Goal: Task Accomplishment & Management: Manage account settings

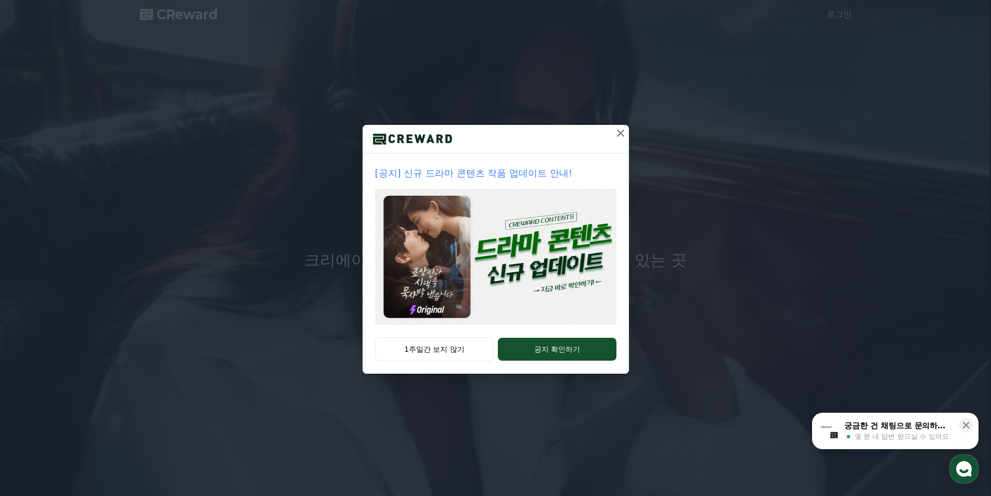
click at [617, 131] on icon at bounding box center [620, 133] width 12 height 12
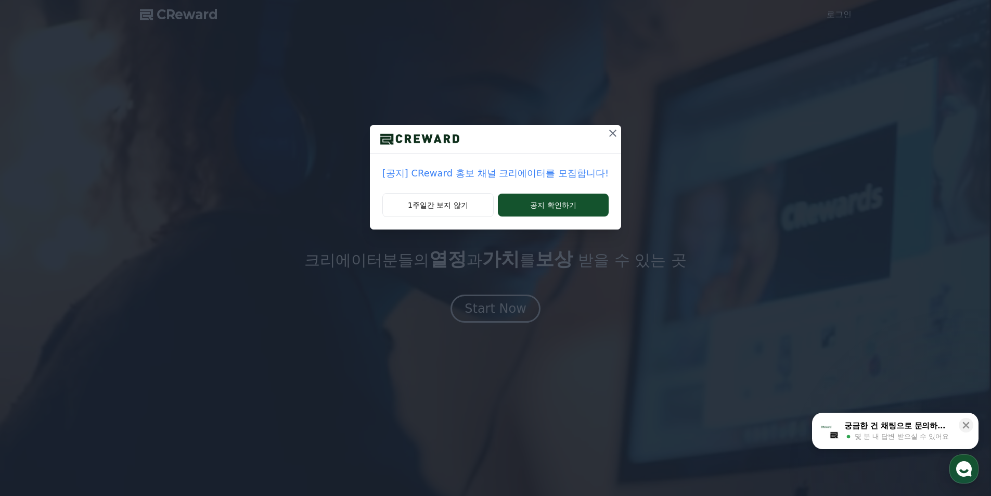
click at [608, 127] on icon at bounding box center [613, 133] width 12 height 12
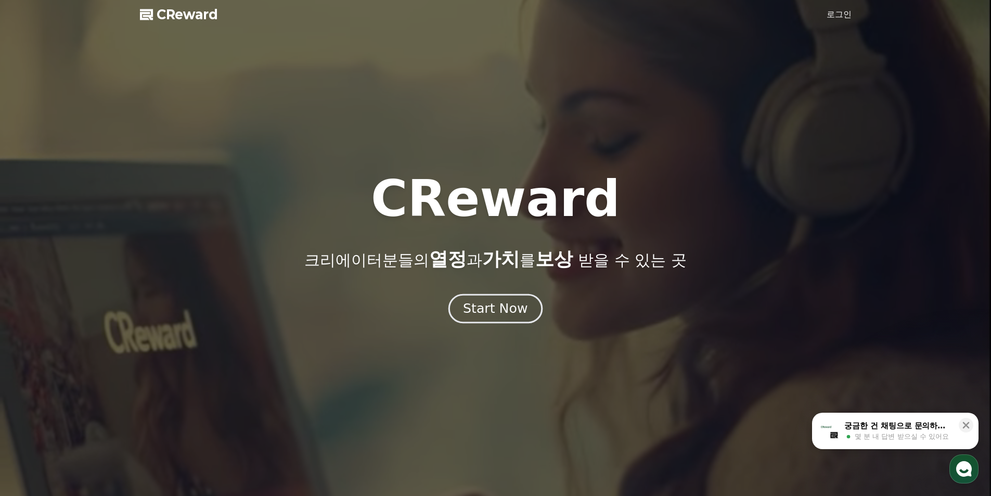
click at [507, 306] on div "Start Now" at bounding box center [495, 309] width 65 height 18
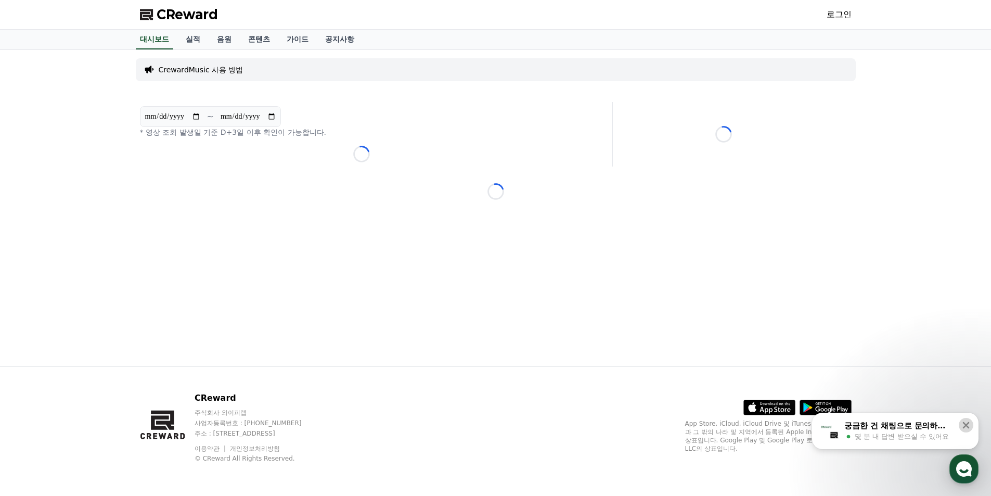
click at [967, 424] on icon at bounding box center [966, 425] width 7 height 7
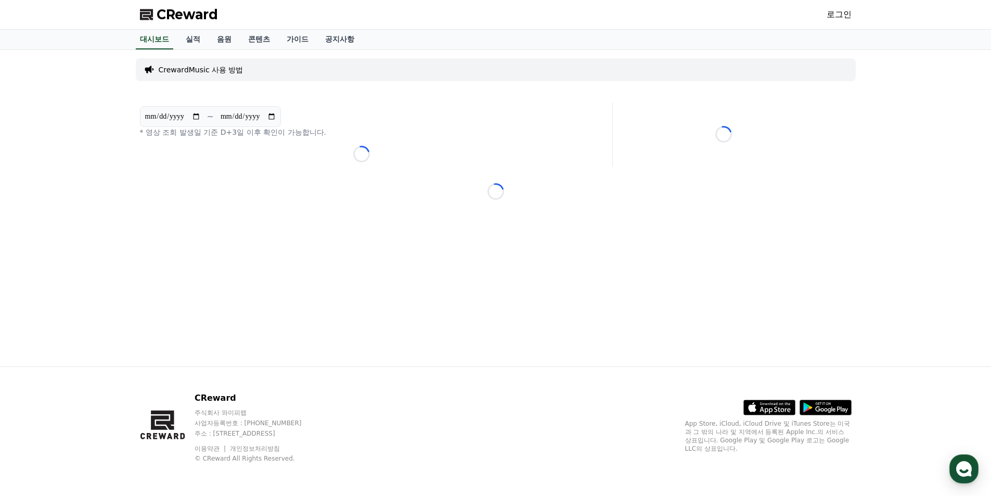
click at [263, 110] on section "**********" at bounding box center [210, 116] width 141 height 21
click at [180, 44] on link "실적" at bounding box center [192, 40] width 31 height 20
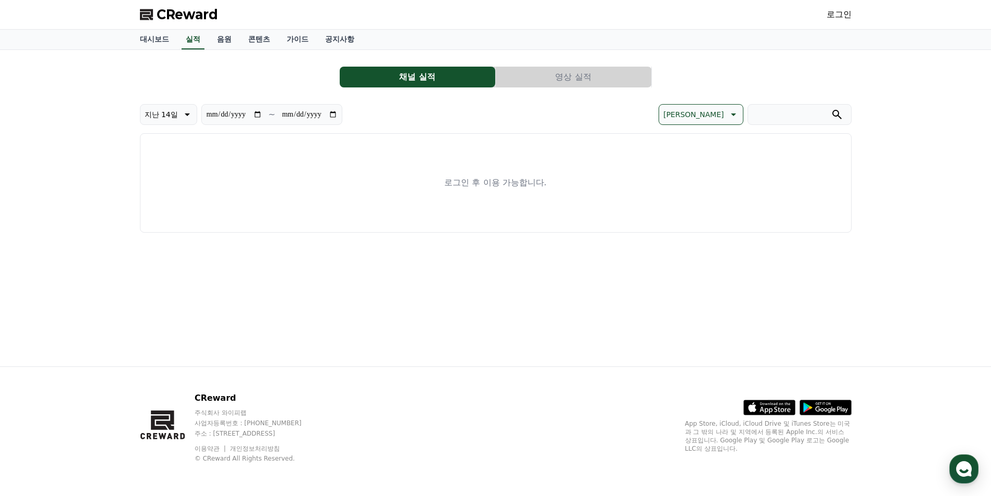
click at [836, 10] on link "로그인" at bounding box center [839, 14] width 25 height 12
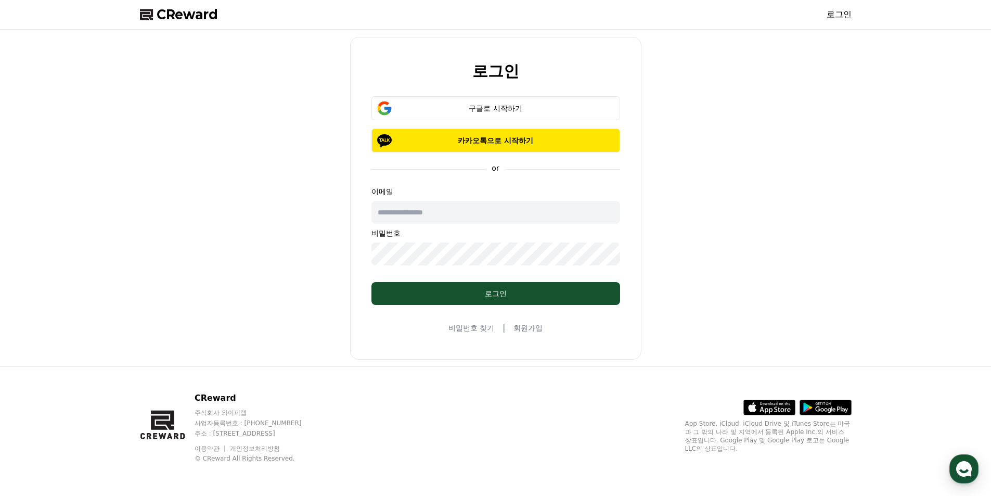
drag, startPoint x: 498, startPoint y: 140, endPoint x: 449, endPoint y: 114, distance: 56.1
click at [225, 181] on div "로그인 구글로 시작하기 카카오톡으로 시작하기 or 이메일 비밀번호 로그인 비밀번호 찾기 | 회원가입" at bounding box center [496, 198] width 720 height 328
click at [455, 105] on div "구글로 시작하기" at bounding box center [496, 108] width 219 height 10
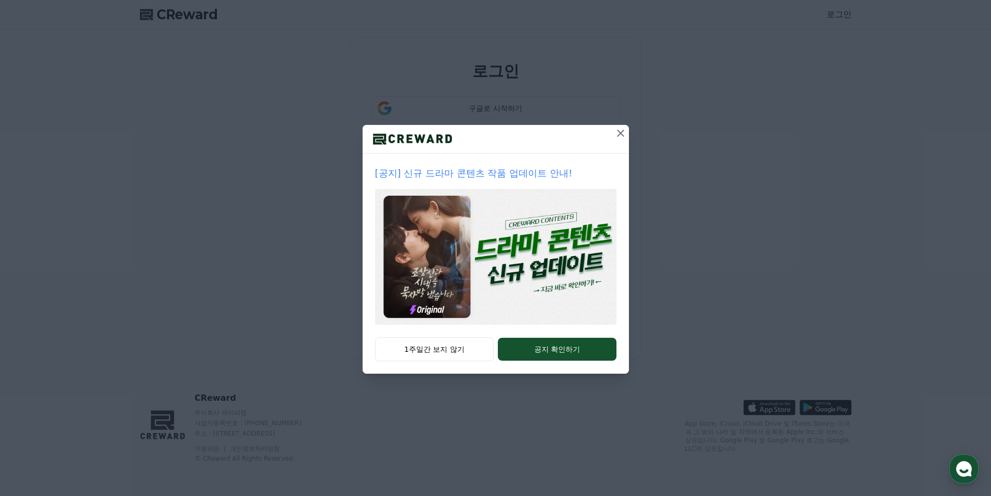
click at [620, 131] on icon at bounding box center [620, 133] width 12 height 12
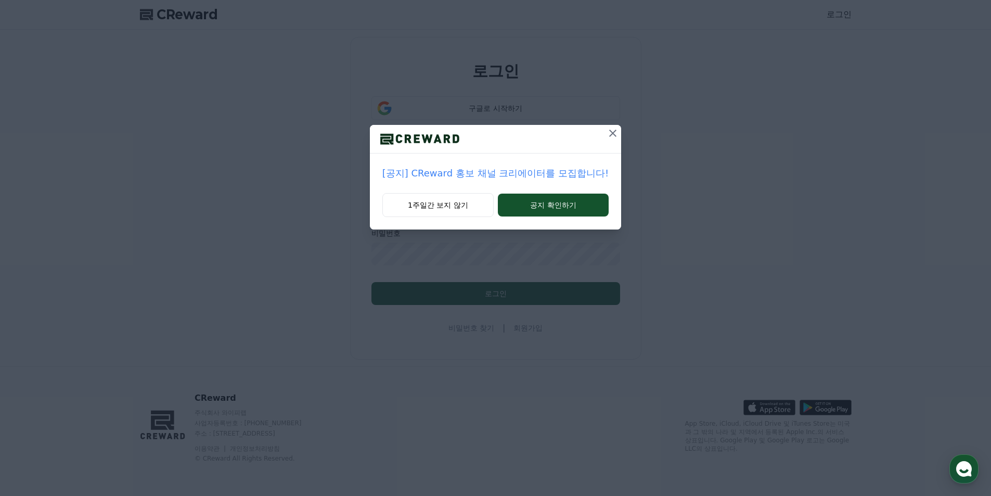
click at [607, 134] on icon at bounding box center [613, 133] width 12 height 12
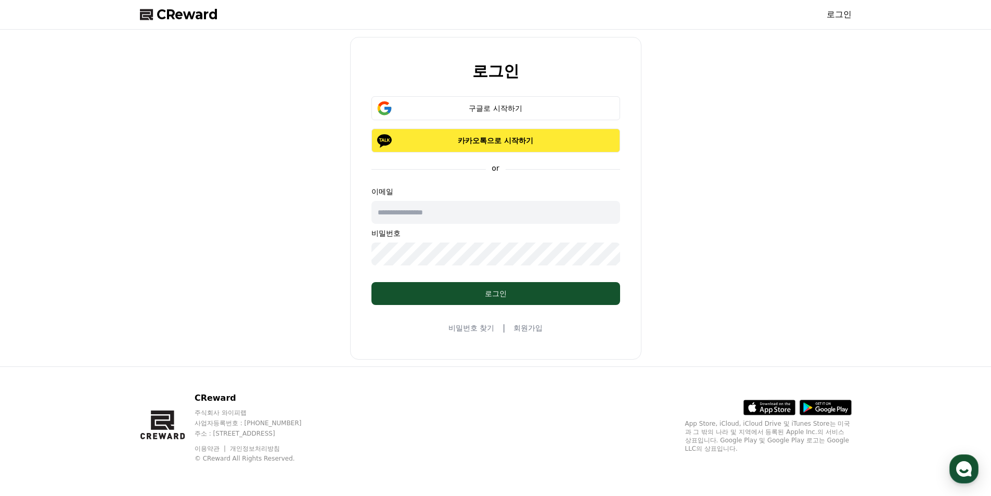
click at [521, 142] on p "카카오톡으로 시작하기" at bounding box center [496, 140] width 219 height 10
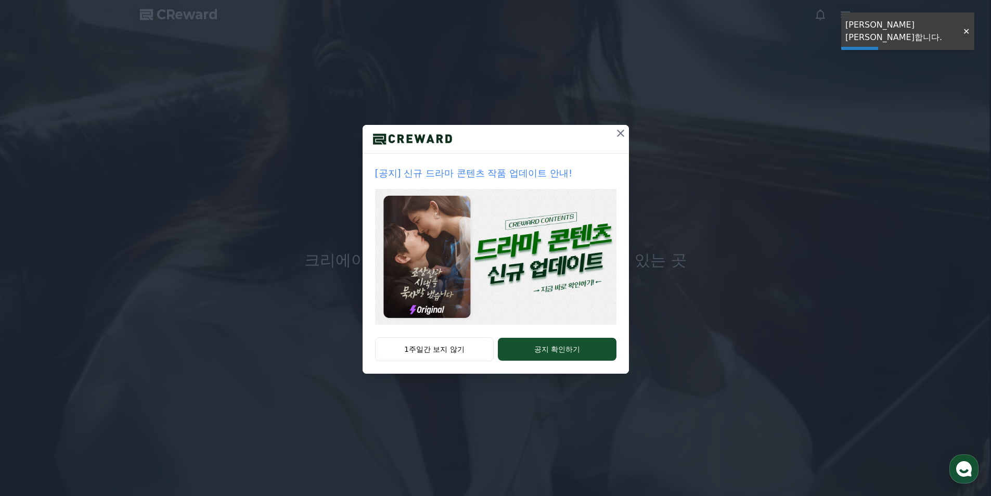
click at [622, 132] on icon at bounding box center [620, 133] width 7 height 7
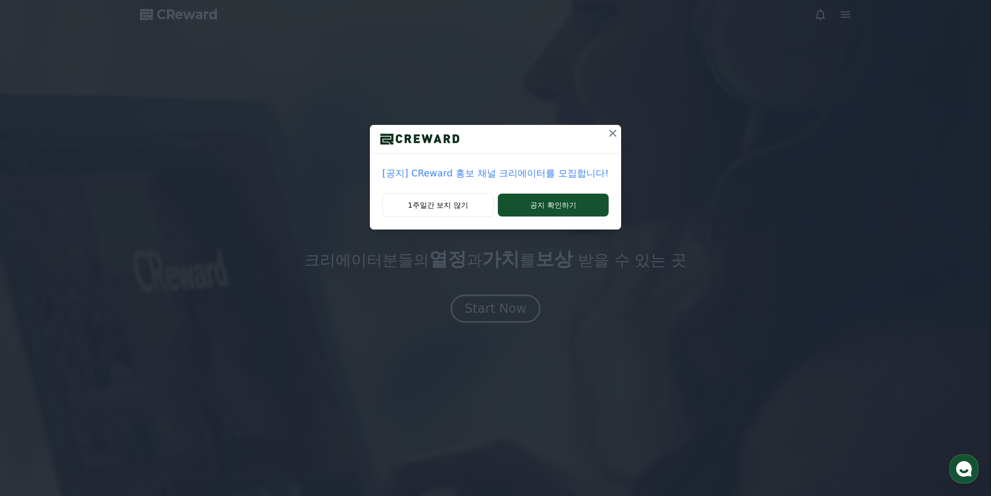
click at [608, 134] on icon at bounding box center [613, 133] width 12 height 12
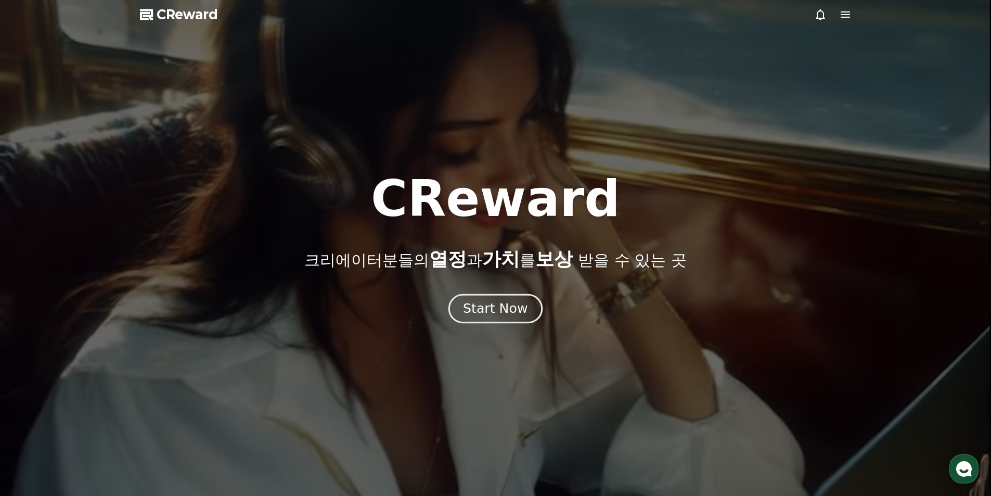
click at [511, 308] on div "Start Now" at bounding box center [495, 309] width 65 height 18
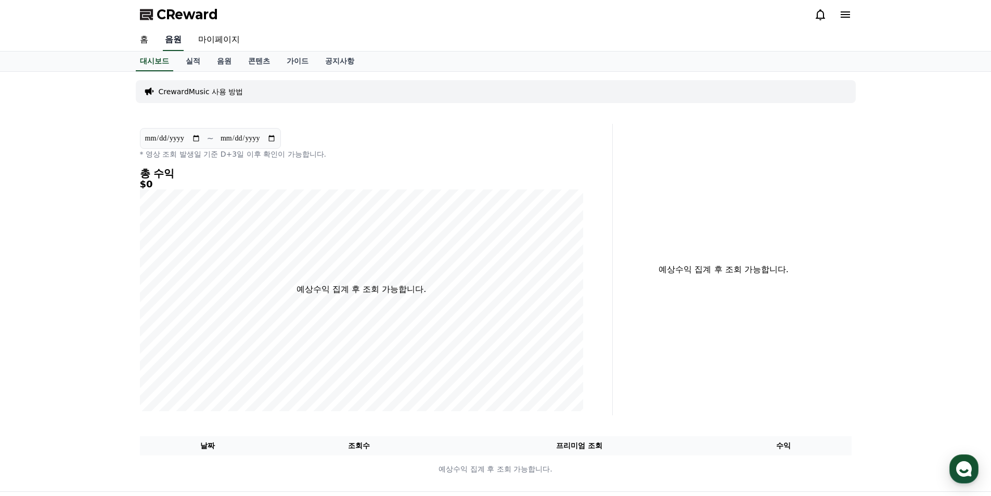
click at [173, 46] on link "음원" at bounding box center [173, 40] width 21 height 22
click at [192, 67] on link "실적" at bounding box center [192, 62] width 31 height 20
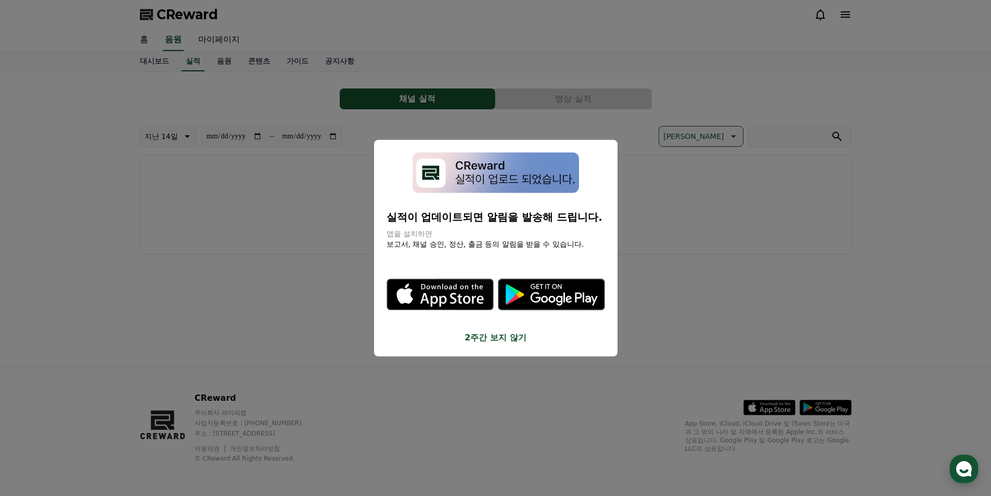
click at [504, 340] on button "2주간 보지 않기" at bounding box center [496, 337] width 219 height 12
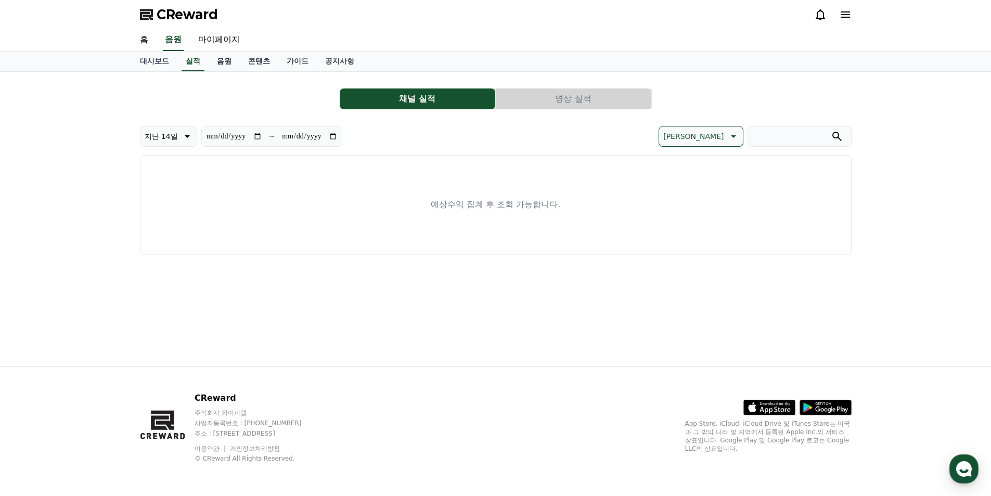
click at [225, 56] on link "음원" at bounding box center [224, 62] width 31 height 20
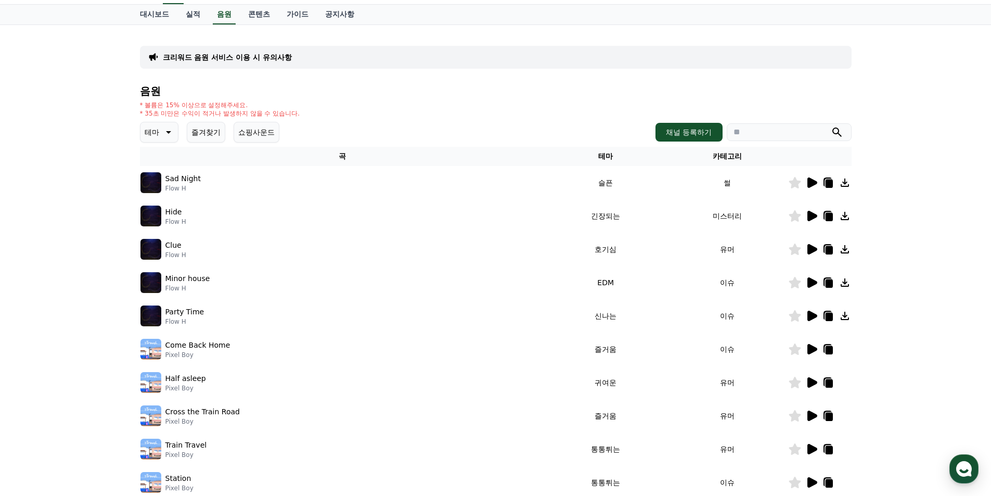
scroll to position [52, 0]
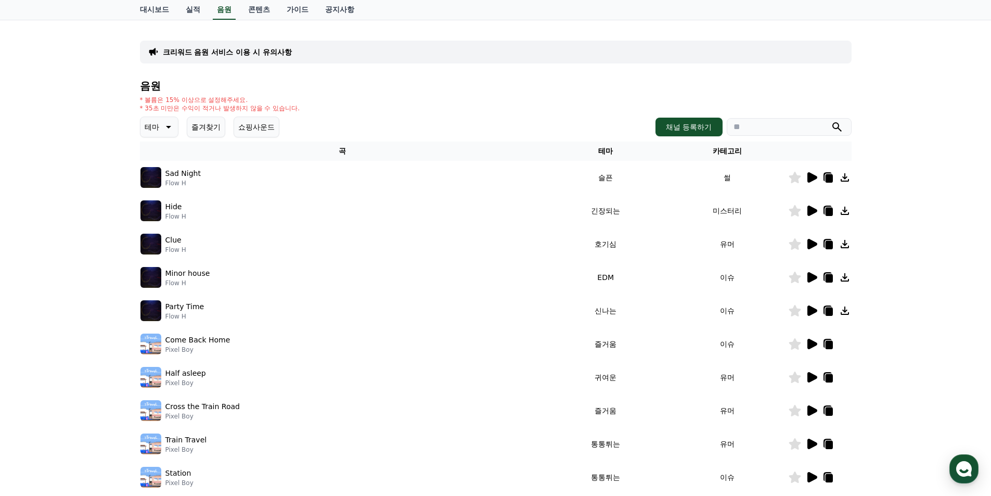
click at [810, 172] on icon at bounding box center [811, 177] width 12 height 12
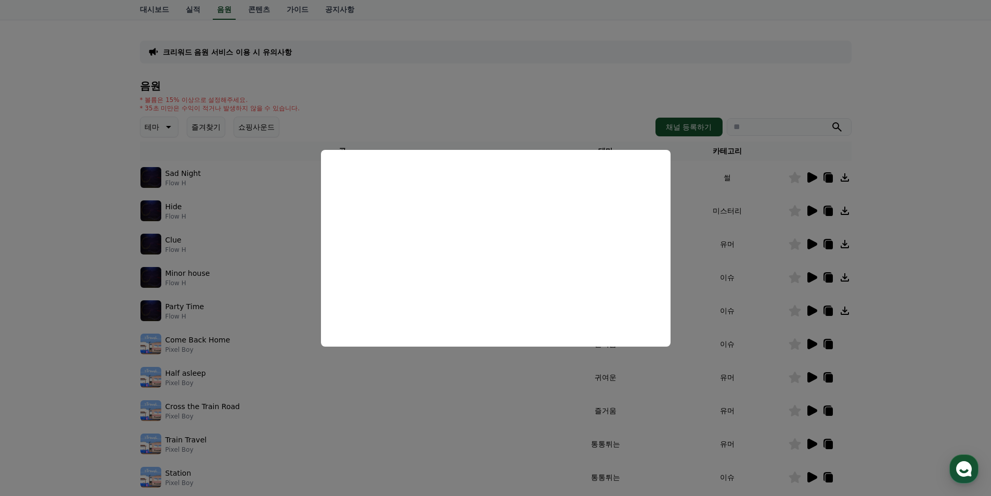
click at [923, 113] on button "close modal" at bounding box center [495, 248] width 991 height 496
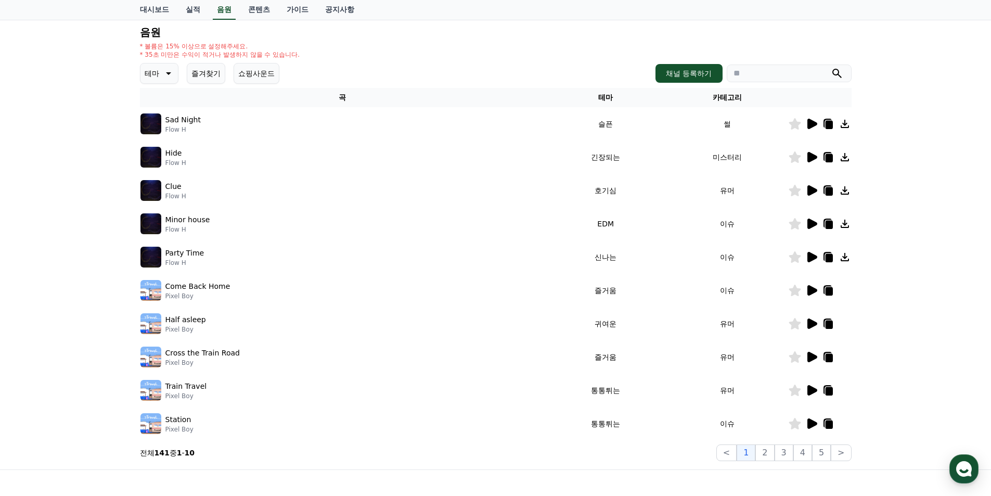
scroll to position [104, 0]
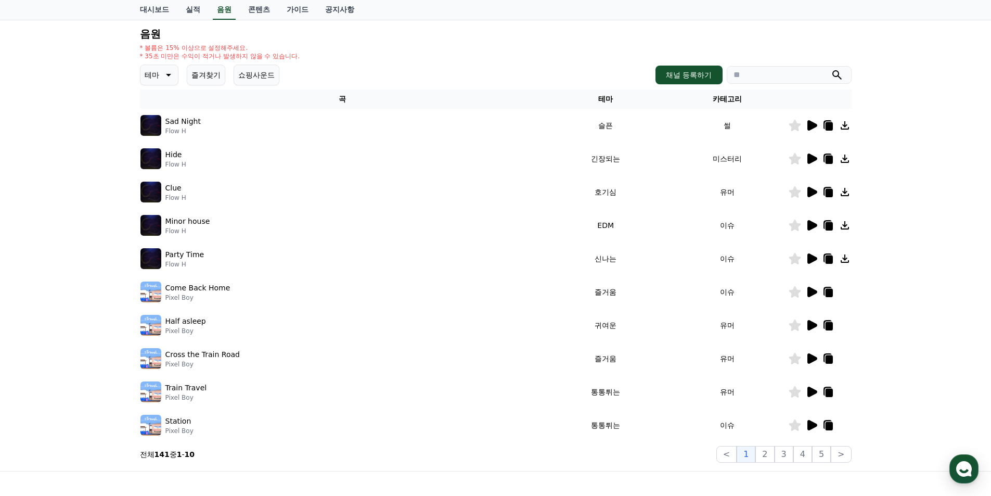
click at [809, 191] on icon at bounding box center [813, 192] width 10 height 10
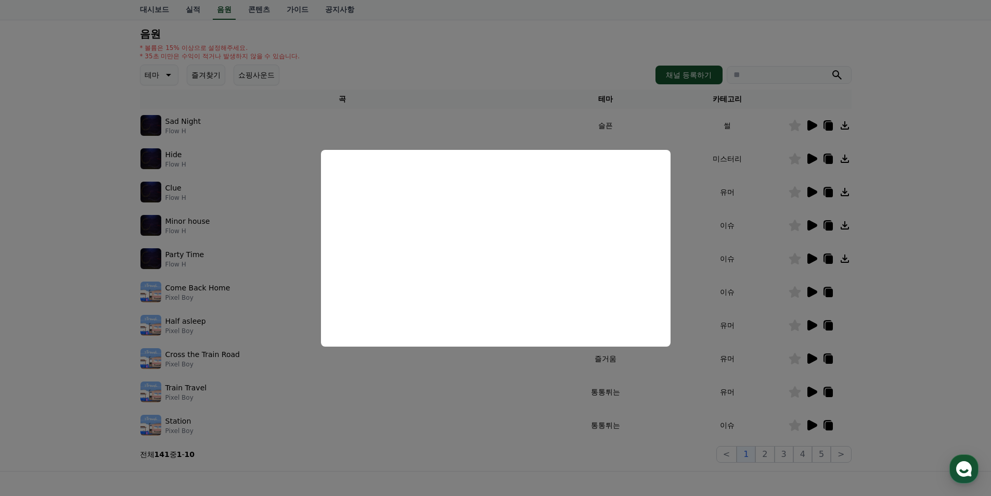
click at [15, 240] on button "close modal" at bounding box center [495, 248] width 991 height 496
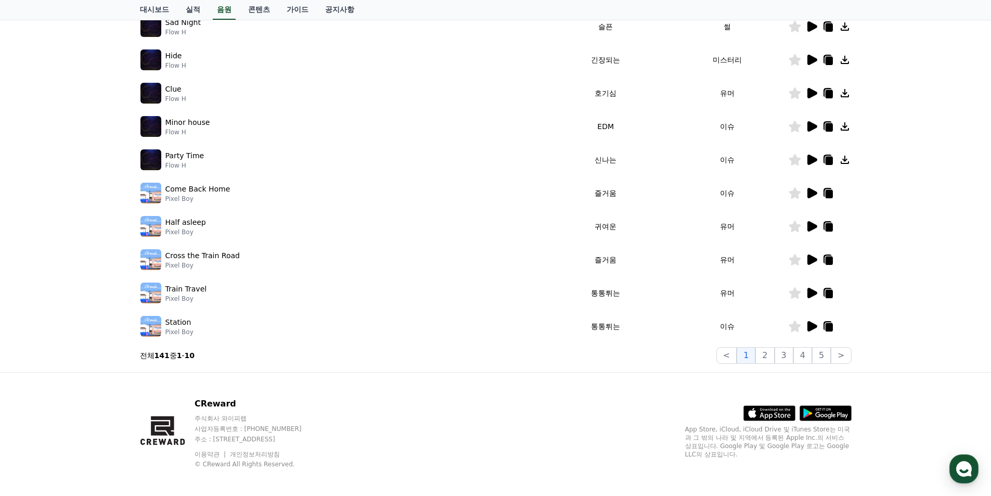
scroll to position [208, 0]
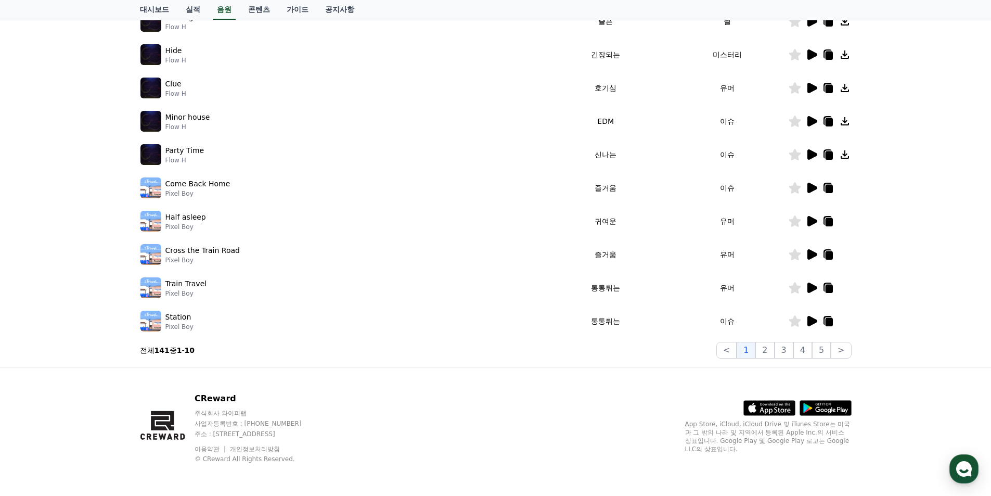
click at [816, 188] on icon at bounding box center [813, 188] width 10 height 10
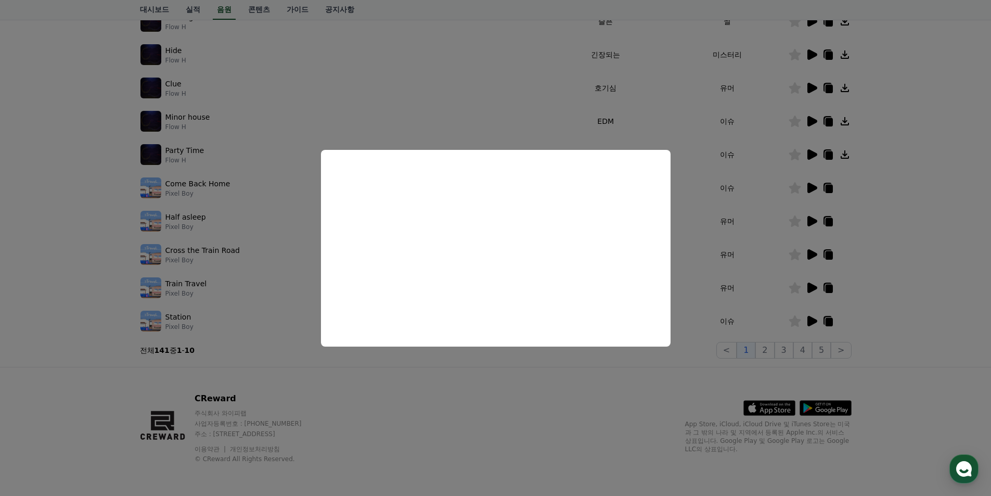
click at [33, 274] on button "close modal" at bounding box center [495, 248] width 991 height 496
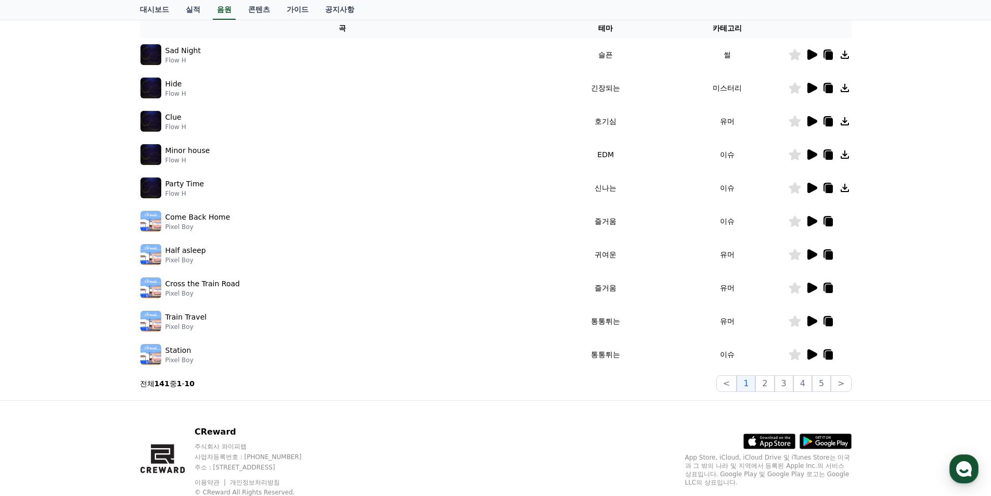
scroll to position [1, 0]
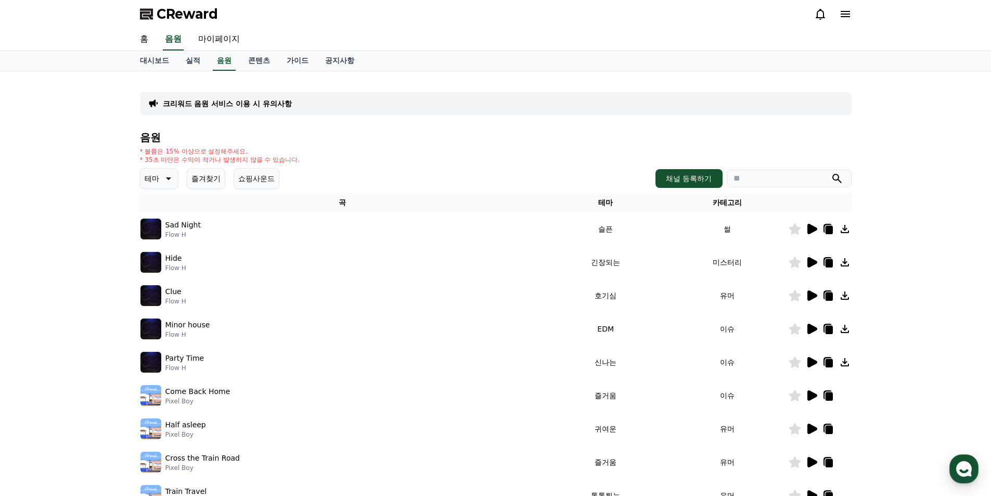
click at [167, 183] on icon at bounding box center [167, 178] width 12 height 12
click at [159, 263] on button "밝은" at bounding box center [153, 262] width 23 height 23
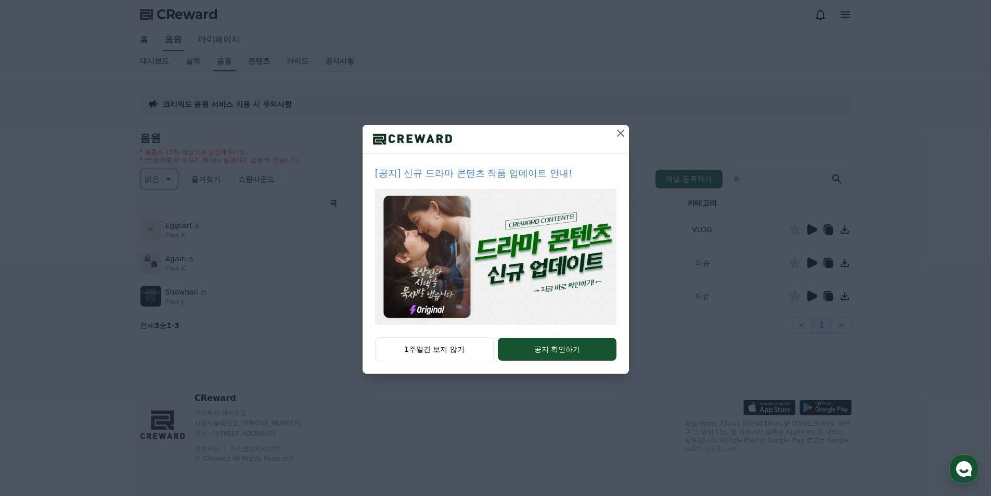
click at [621, 135] on icon at bounding box center [620, 133] width 12 height 12
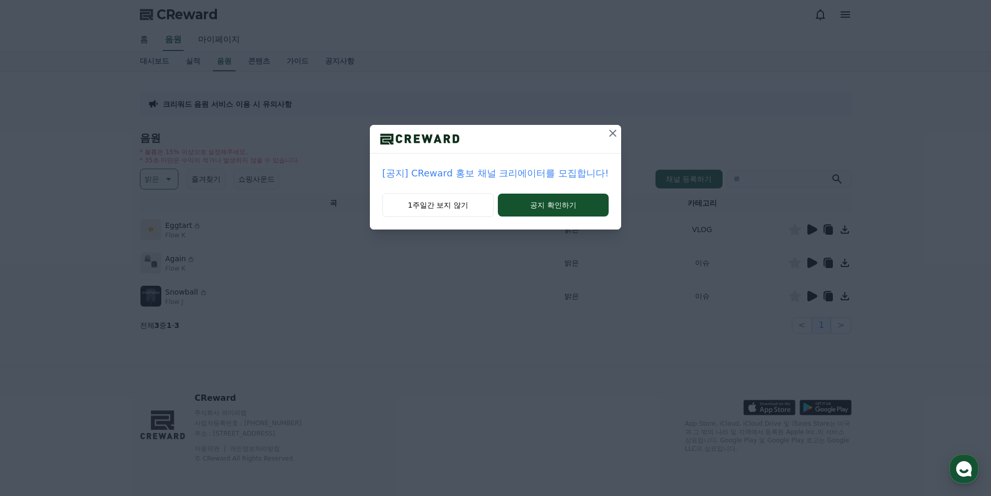
click at [611, 135] on icon at bounding box center [613, 133] width 12 height 12
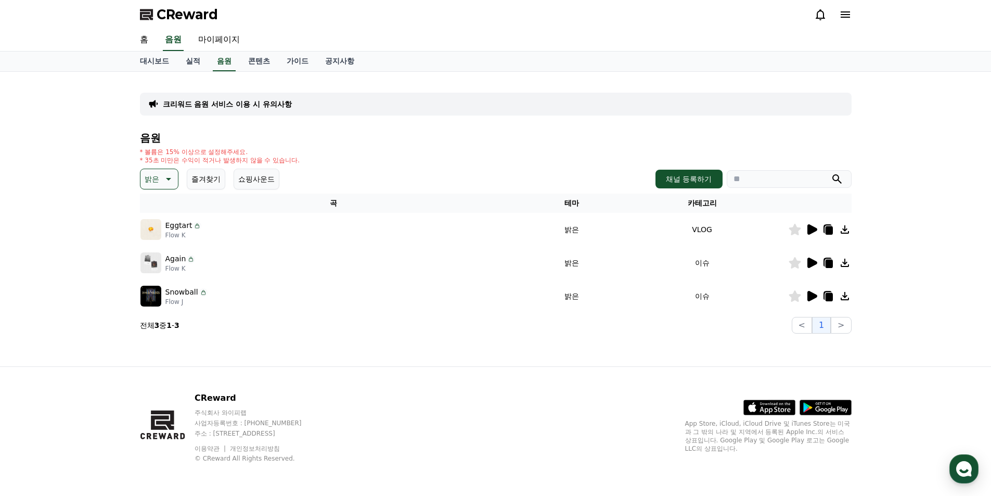
click at [812, 229] on icon at bounding box center [813, 229] width 10 height 10
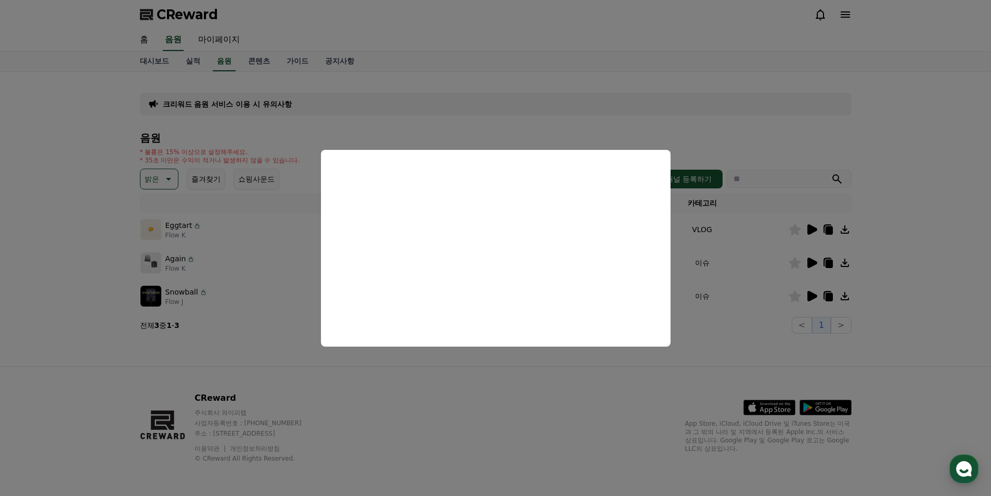
click at [937, 163] on button "close modal" at bounding box center [495, 248] width 991 height 496
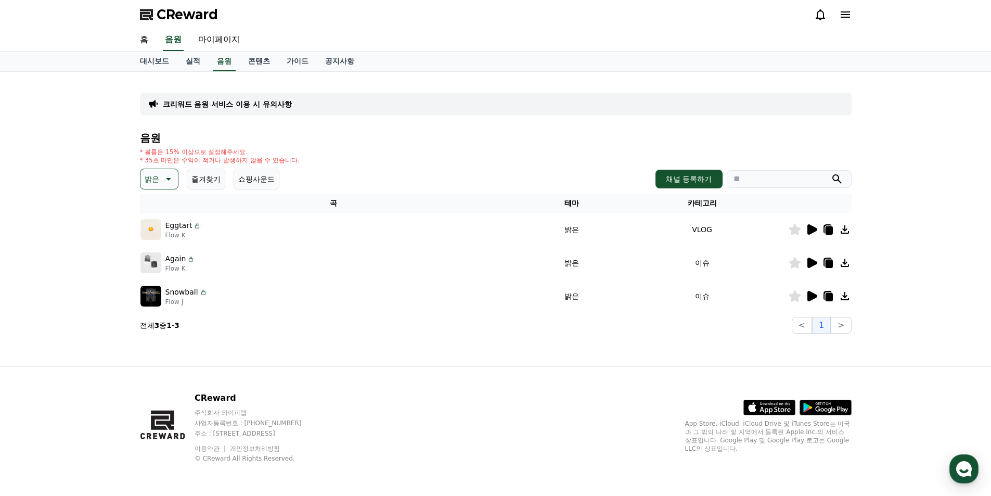
click at [811, 258] on icon at bounding box center [811, 263] width 12 height 12
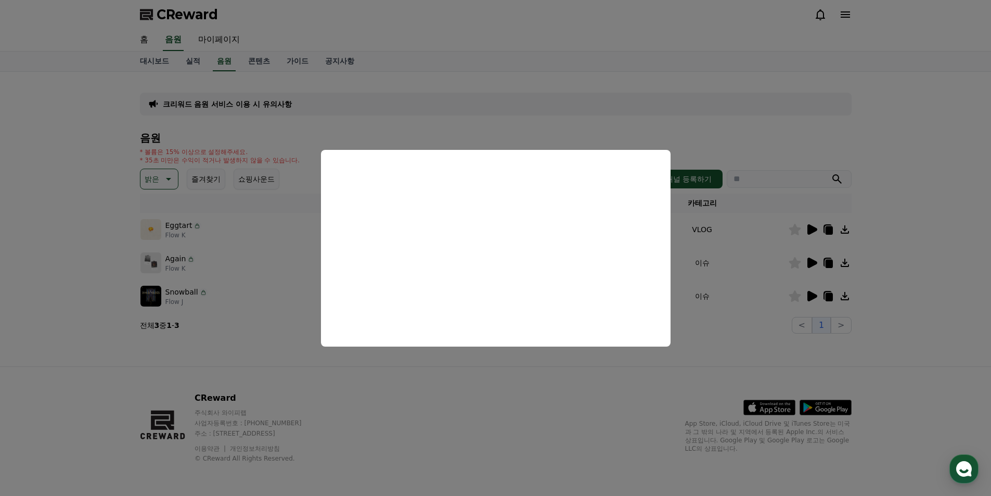
click at [929, 260] on button "close modal" at bounding box center [495, 248] width 991 height 496
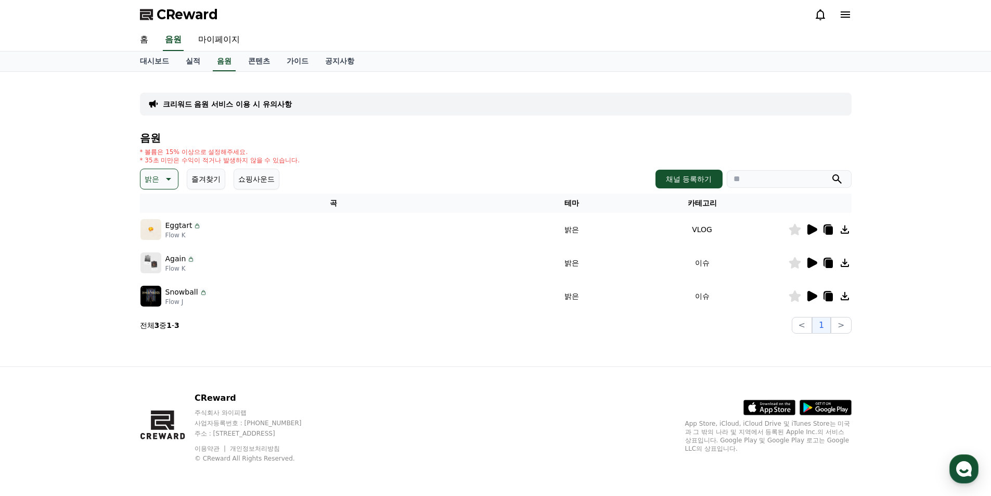
click at [168, 185] on icon at bounding box center [167, 179] width 12 height 12
click at [159, 256] on button "호기심" at bounding box center [157, 260] width 30 height 23
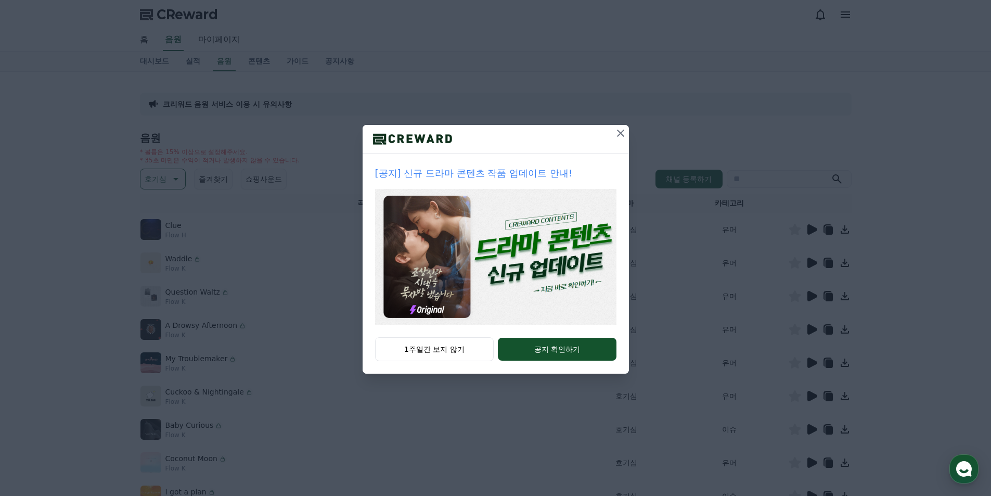
click at [622, 128] on icon at bounding box center [620, 133] width 12 height 12
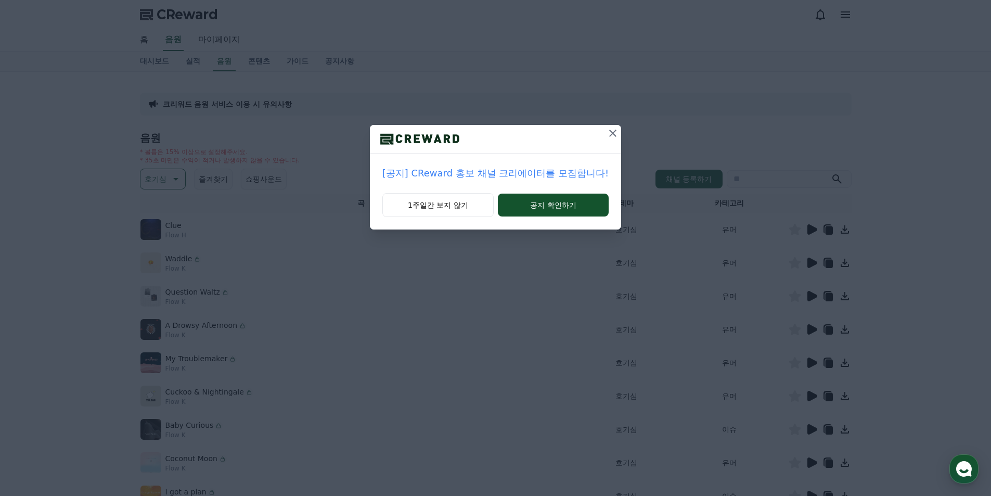
click at [622, 128] on div "[공지] CReward 홍보 채널 크리에이터를 모집합니다! 1주일간 보지 않기 공지 확인하기" at bounding box center [495, 123] width 991 height 246
click at [609, 132] on icon at bounding box center [612, 133] width 7 height 7
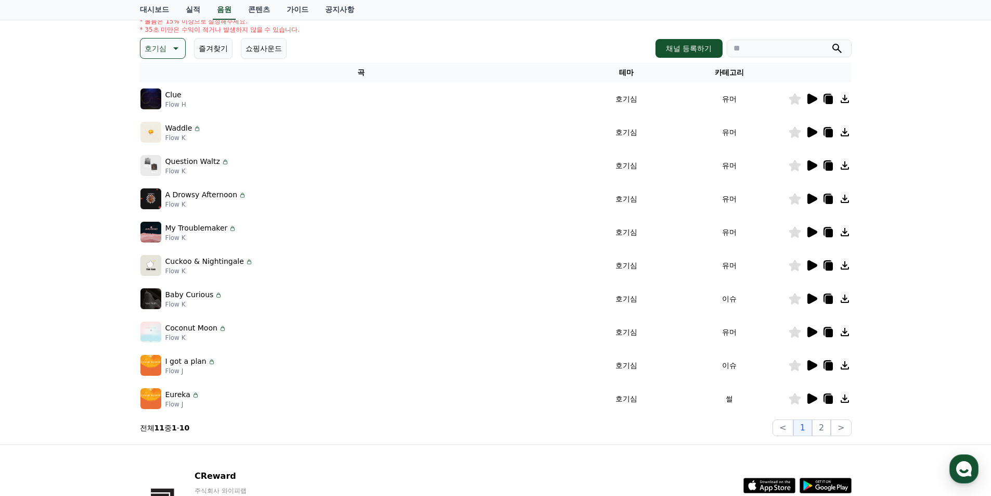
scroll to position [156, 0]
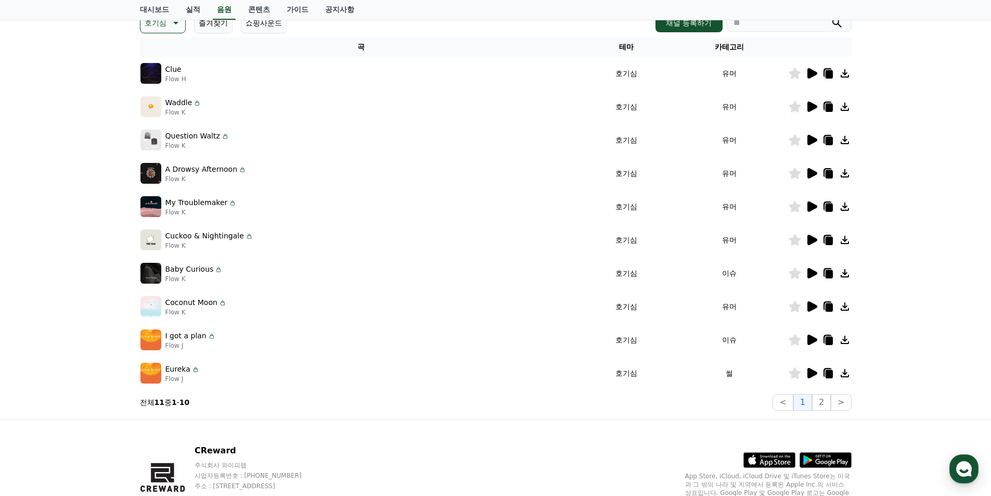
click at [814, 238] on icon at bounding box center [813, 240] width 10 height 10
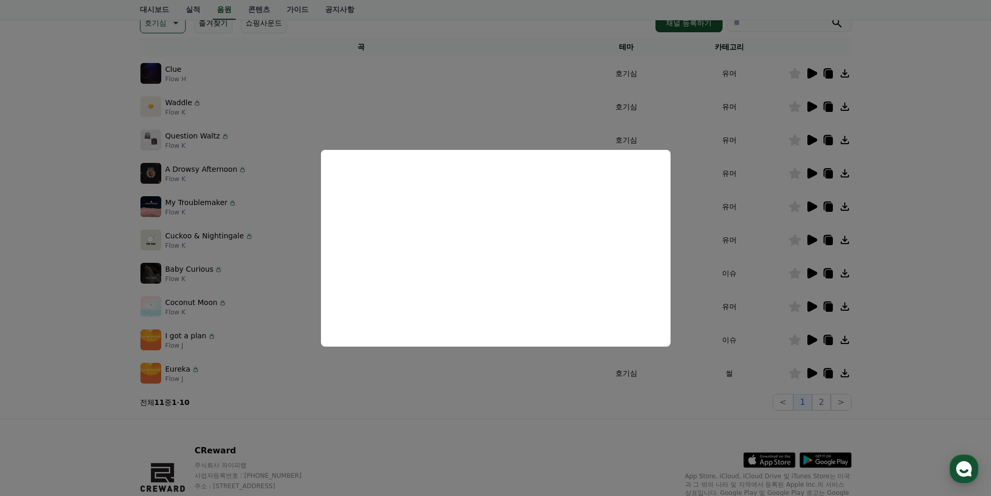
click at [974, 231] on button "close modal" at bounding box center [495, 248] width 991 height 496
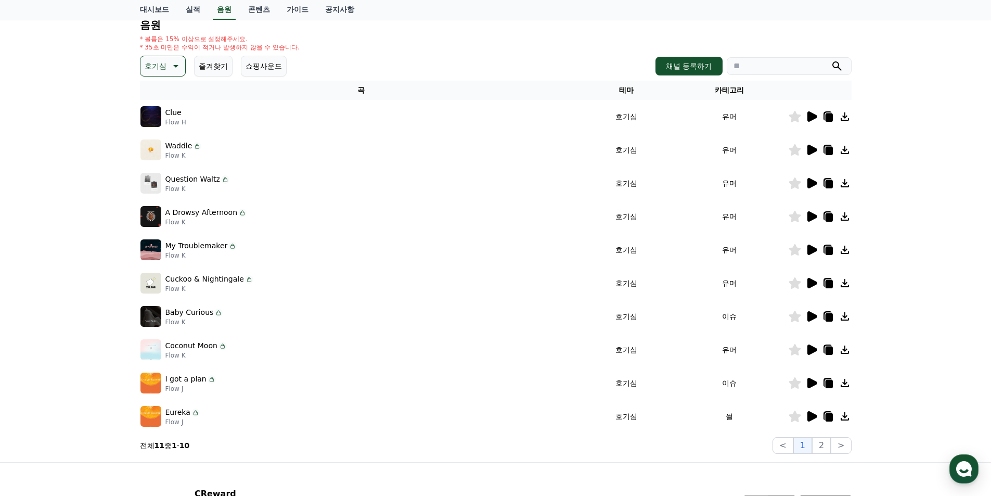
scroll to position [104, 0]
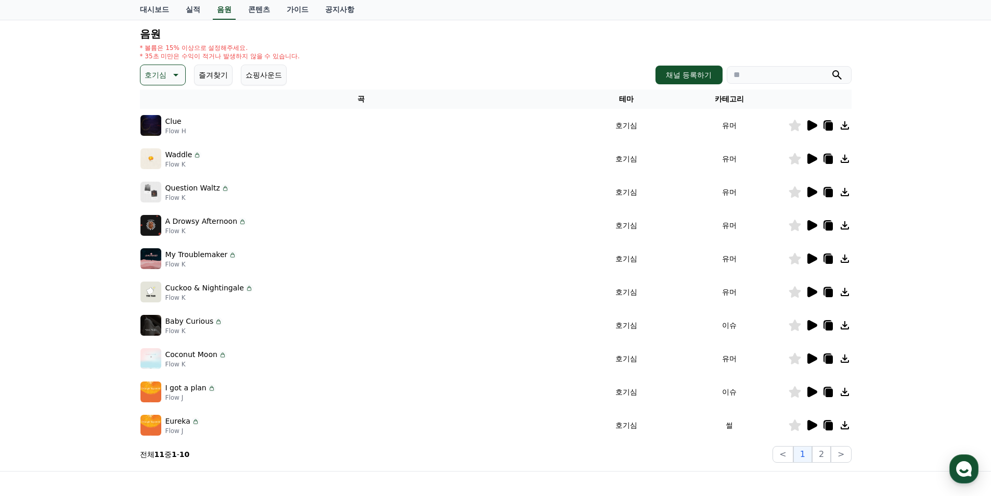
click at [810, 289] on icon at bounding box center [813, 292] width 10 height 10
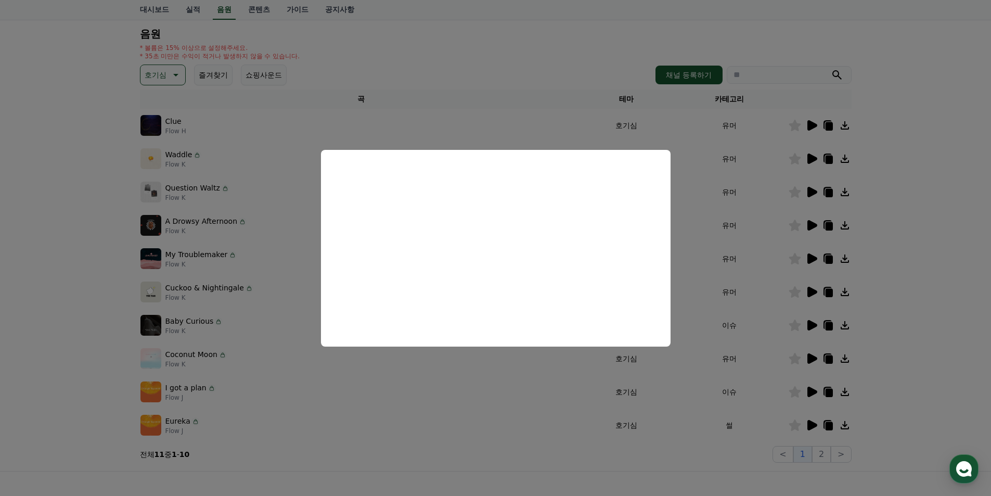
click at [931, 229] on button "close modal" at bounding box center [495, 248] width 991 height 496
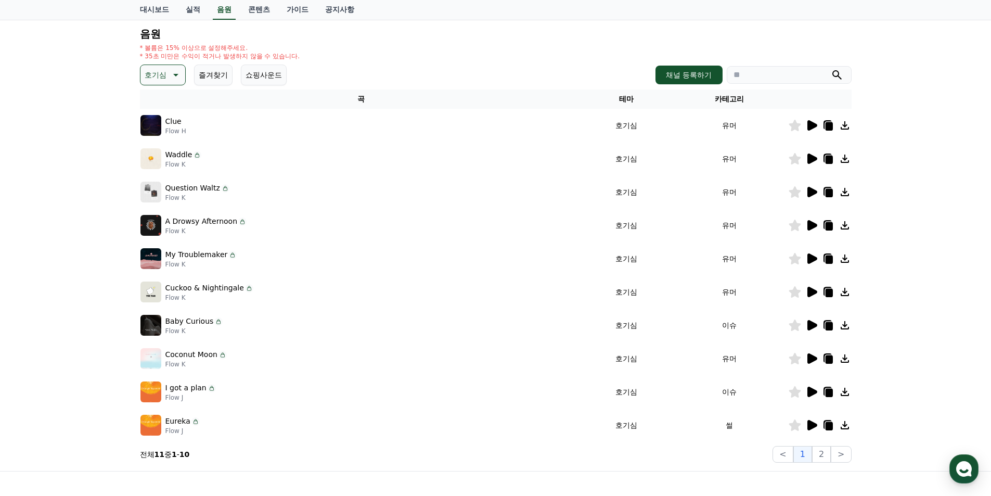
click at [824, 293] on icon at bounding box center [828, 291] width 8 height 9
click at [828, 291] on icon at bounding box center [828, 293] width 7 height 8
click at [871, 28] on div "크리워드 음원 서비스 이용 시 유의사항 음원 * 볼륨은 15% 이상으로 설정해주세요. * 35초 미만은 수익이 적거나 발생하지 않을 수 있습니…" at bounding box center [495, 219] width 991 height 503
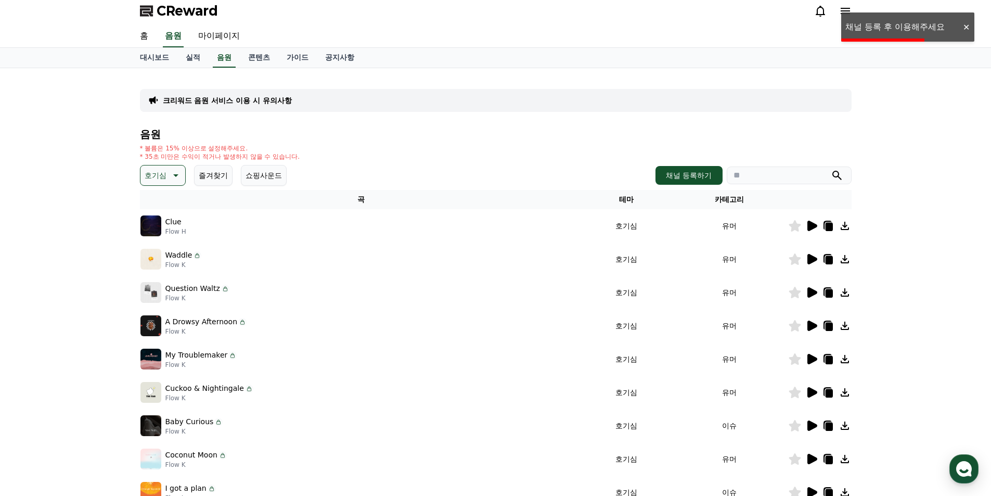
scroll to position [0, 0]
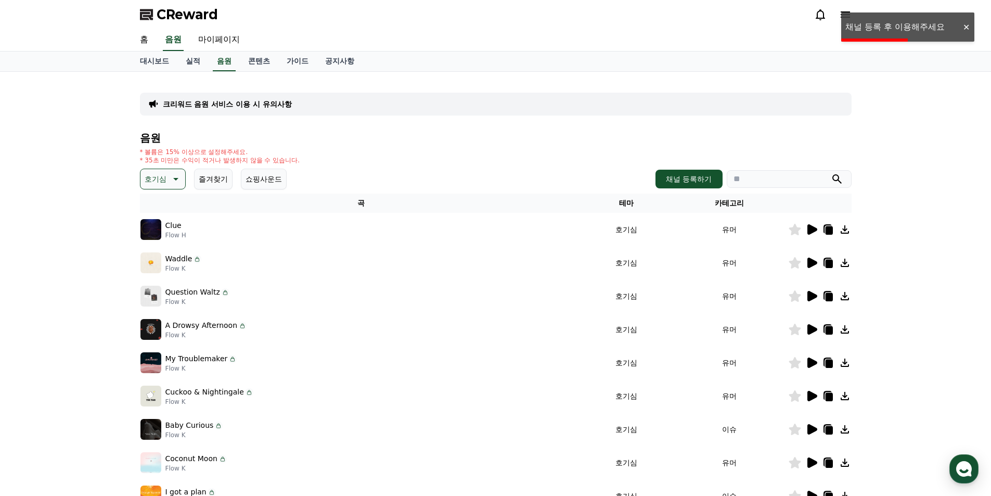
click at [955, 115] on div "크리워드 음원 서비스 이용 시 유의사항 음원 * 볼륨은 15% 이상으로 설정해주세요. * 35초 미만은 수익이 적거나 발생하지 않을 수 있습니…" at bounding box center [495, 323] width 991 height 503
click at [963, 27] on div at bounding box center [966, 27] width 17 height 10
click at [853, 20] on div "CReward" at bounding box center [496, 14] width 728 height 29
click at [262, 103] on p "크리워드 음원 서비스 이용 시 유의사항" at bounding box center [227, 104] width 129 height 10
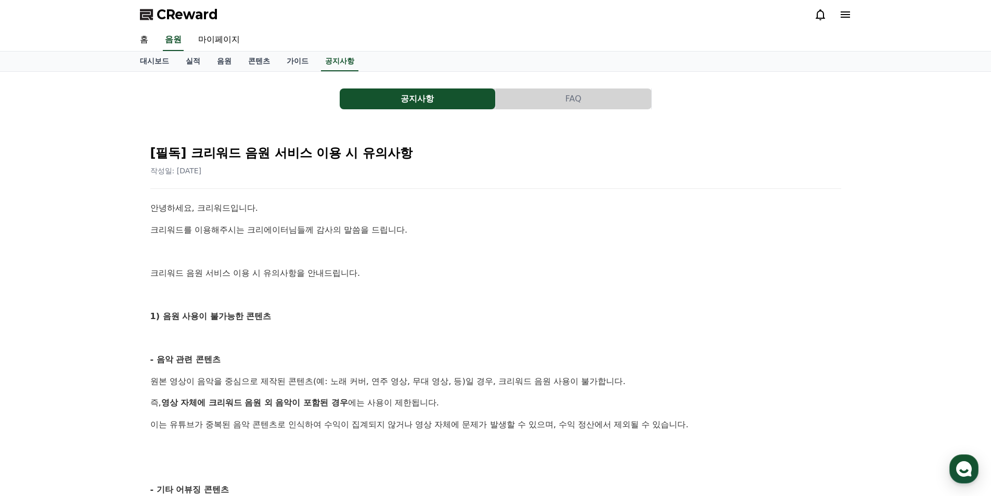
click at [553, 95] on button "FAQ" at bounding box center [574, 98] width 156 height 21
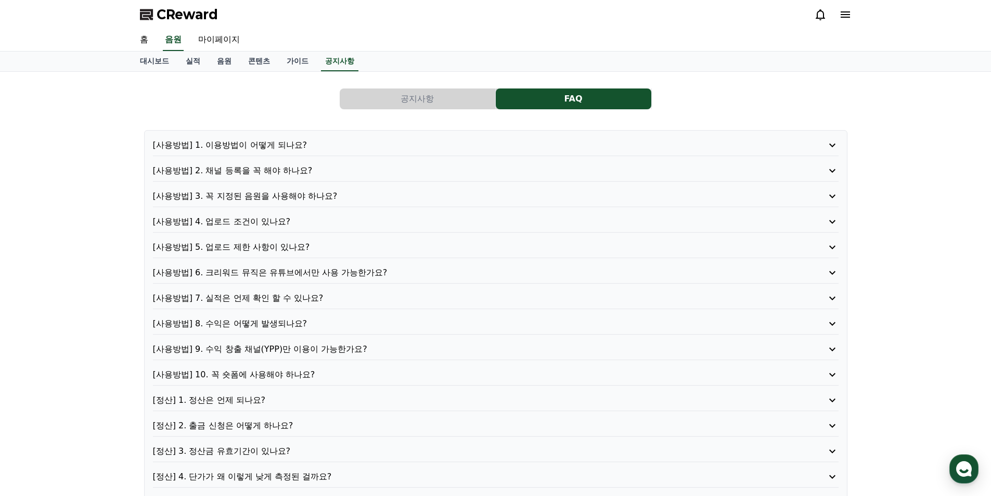
click at [436, 99] on button "공지사항" at bounding box center [418, 98] width 156 height 21
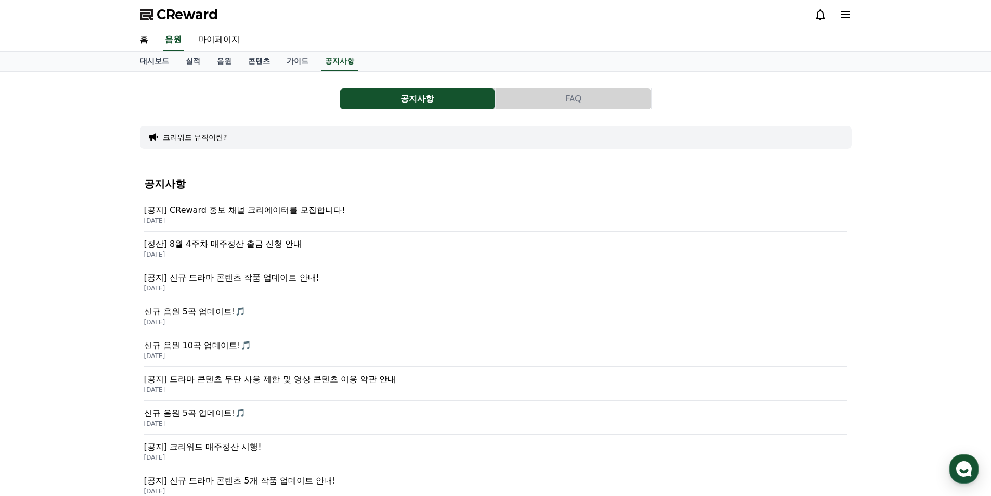
click at [847, 21] on div at bounding box center [832, 14] width 37 height 17
click at [853, 12] on div "CReward" at bounding box center [496, 14] width 728 height 29
click at [839, 15] on icon at bounding box center [845, 14] width 12 height 12
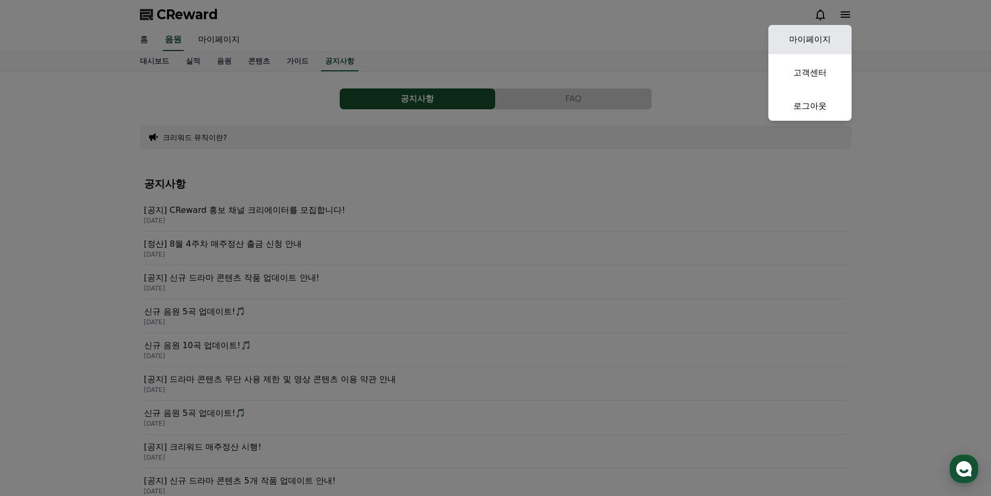
click at [826, 39] on link "마이페이지" at bounding box center [810, 39] width 83 height 29
select select "**********"
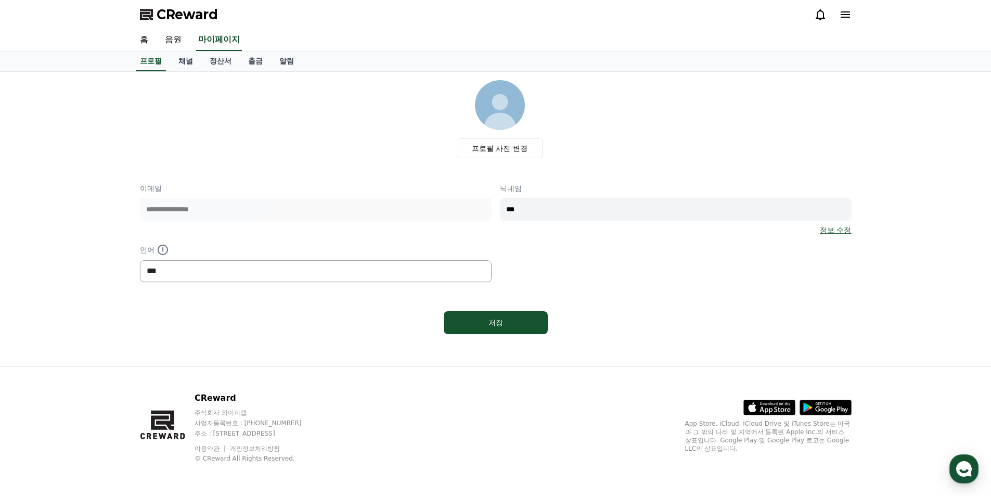
click at [251, 267] on select "*** ******* ***" at bounding box center [316, 271] width 352 height 22
click at [101, 211] on div "**********" at bounding box center [495, 219] width 991 height 294
click at [447, 239] on div "**********" at bounding box center [496, 232] width 712 height 99
click at [177, 69] on link "채널" at bounding box center [185, 62] width 31 height 20
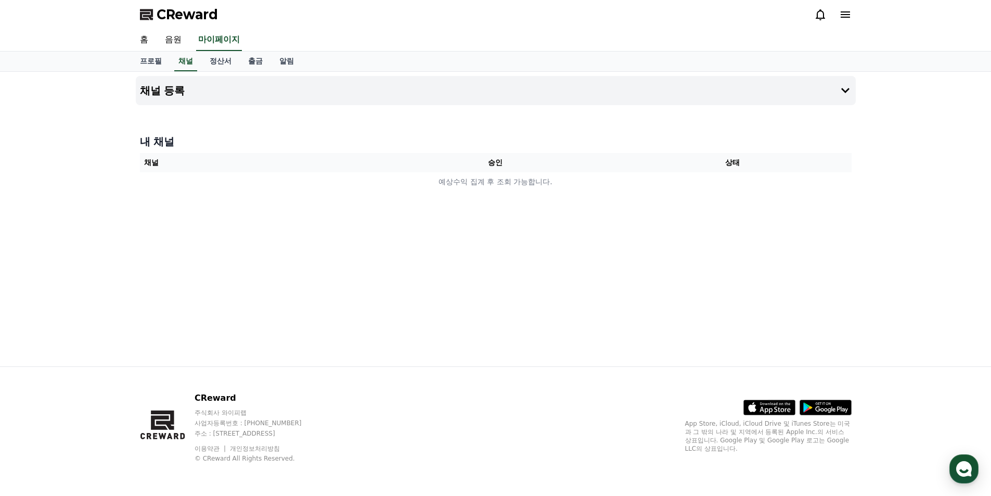
click at [713, 154] on th "상태" at bounding box center [732, 162] width 237 height 19
drag, startPoint x: 415, startPoint y: 167, endPoint x: 590, endPoint y: 168, distance: 174.3
click at [615, 165] on tr "채널 승인 상태" at bounding box center [496, 162] width 712 height 19
click at [161, 89] on h4 "채널 등록" at bounding box center [162, 90] width 45 height 11
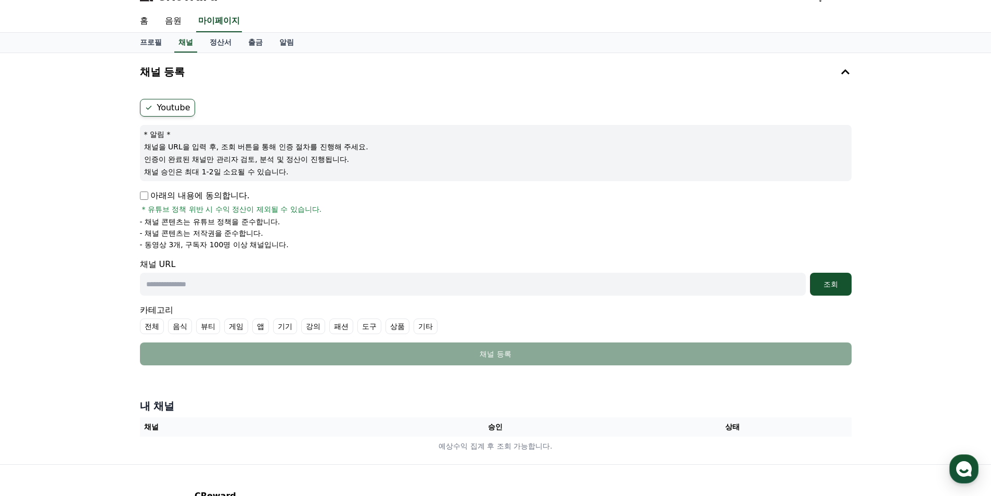
scroll to position [52, 0]
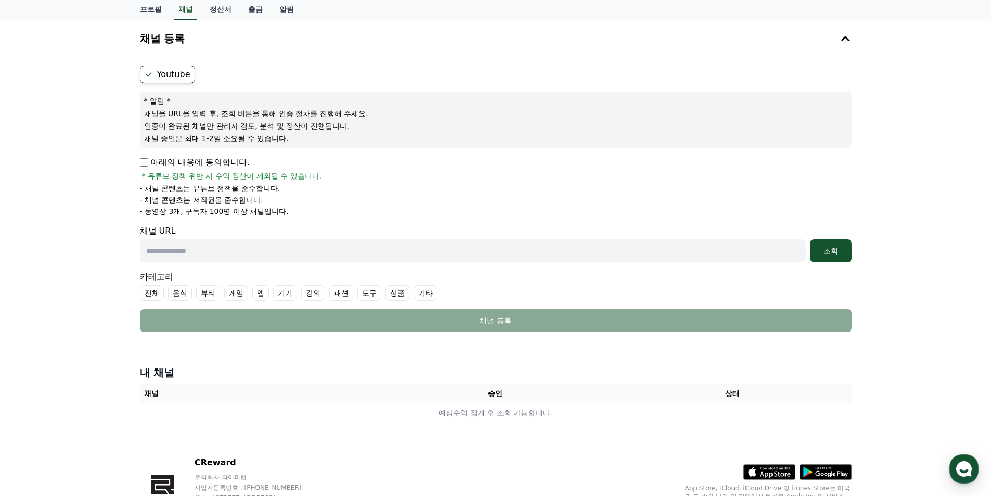
click at [138, 153] on div "Youtube * 알림 * 채널을 URL을 입력 후, 조회 버튼을 통해 인증 절차를 진행해 주세요. 인증이 완료된 채널만 관리자 검토, 분석 …" at bounding box center [496, 198] width 720 height 275
drag, startPoint x: 150, startPoint y: 178, endPoint x: 400, endPoint y: 181, distance: 250.3
click at [400, 181] on div "아래의 내용에 동의합니다. * 유튜브 정책 위반 시 수익 정산이 제외될 수 있습니다." at bounding box center [496, 168] width 712 height 25
drag, startPoint x: 157, startPoint y: 165, endPoint x: 343, endPoint y: 191, distance: 188.7
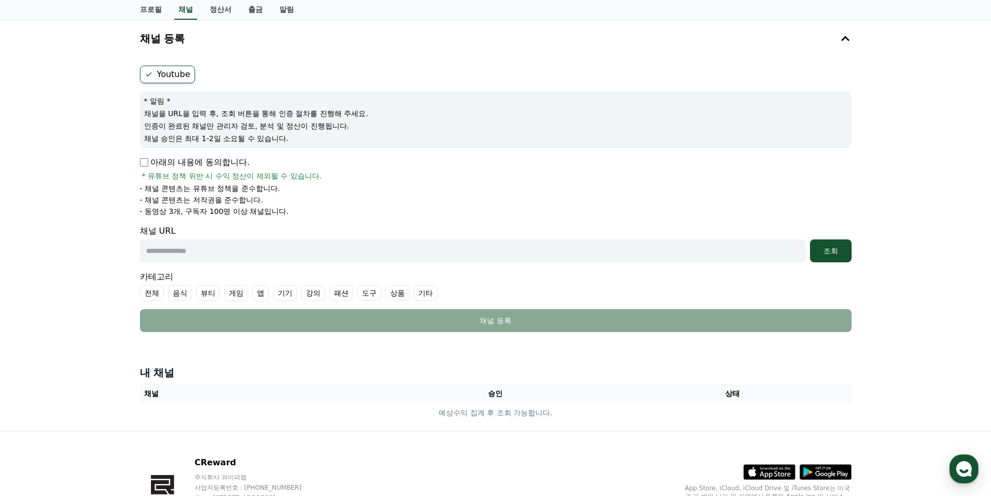
click at [343, 191] on div "아래의 내용에 동의합니다. * 유튜브 정책 위반 시 수익 정산이 제외될 수 있습니다. - 채널 콘텐츠는 유튜브 정책을 준수합니다. - 채널 콘…" at bounding box center [496, 186] width 712 height 60
click at [347, 193] on li "- 채널 콘텐츠는 유튜브 정책을 준수합니다." at bounding box center [496, 188] width 712 height 10
click at [178, 195] on p "- 채널 콘텐츠는 저작권을 준수합니다." at bounding box center [201, 200] width 123 height 10
drag, startPoint x: 147, startPoint y: 189, endPoint x: 311, endPoint y: 214, distance: 165.8
click at [312, 214] on ul "- 채널 콘텐츠는 유튜브 정책을 준수합니다. - 채널 콘텐츠는 저작권을 준수합니다. - 동영상 3개, 구독자 100명 이상 채널입니다." at bounding box center [496, 199] width 712 height 33
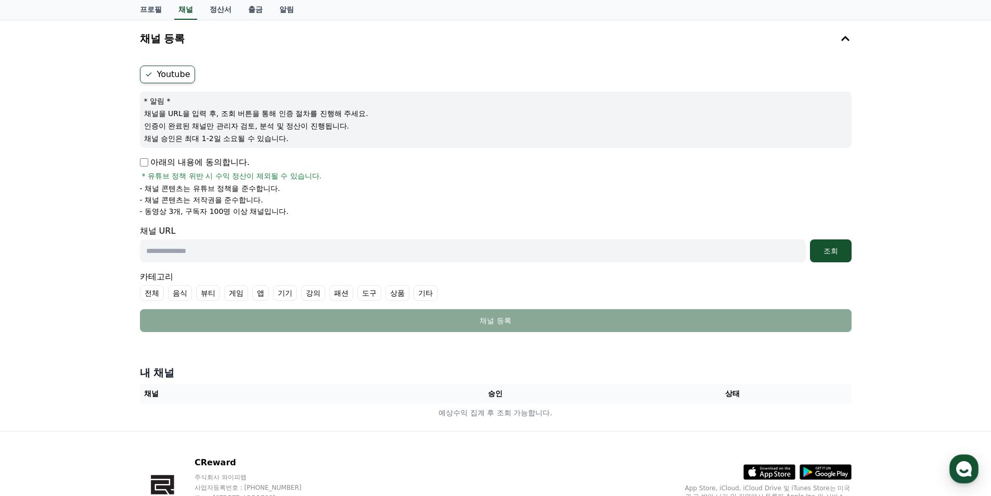
click at [311, 214] on li "- 동영상 3개, 구독자 100명 이상 채널입니다." at bounding box center [496, 211] width 712 height 10
drag, startPoint x: 145, startPoint y: 191, endPoint x: 313, endPoint y: 193, distance: 168.6
click at [313, 193] on li "- 채널 콘텐츠는 유튜브 정책을 준수합니다." at bounding box center [496, 188] width 712 height 10
click at [310, 194] on ul "- 채널 콘텐츠는 유튜브 정책을 준수합니다. - 채널 콘텐츠는 저작권을 준수합니다. - 동영상 3개, 구독자 100명 이상 채널입니다." at bounding box center [496, 199] width 712 height 33
drag, startPoint x: 156, startPoint y: 198, endPoint x: 347, endPoint y: 192, distance: 190.5
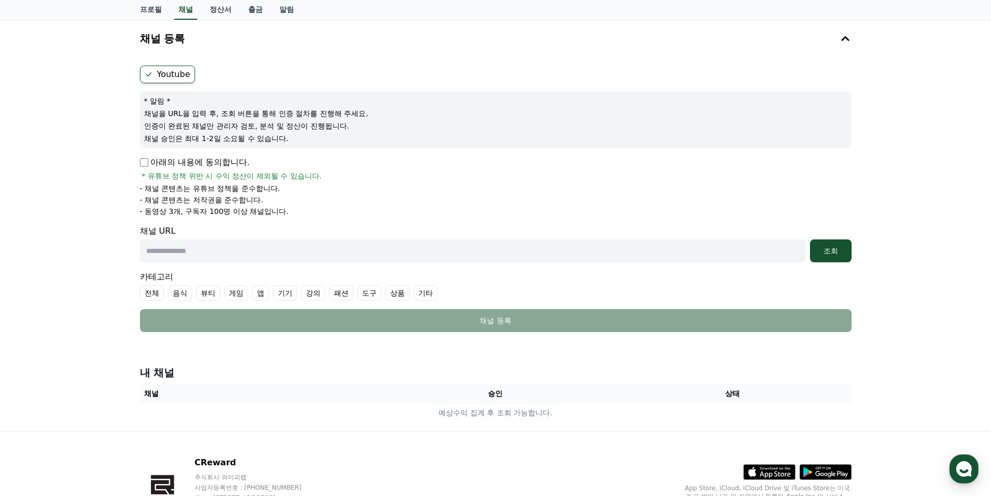
click at [347, 192] on ul "- 채널 콘텐츠는 유튜브 정책을 준수합니다. - 채널 콘텐츠는 저작권을 준수합니다. - 동영상 3개, 구독자 100명 이상 채널입니다." at bounding box center [496, 199] width 712 height 33
click at [347, 192] on li "- 채널 콘텐츠는 유튜브 정책을 준수합니다." at bounding box center [496, 188] width 712 height 10
drag, startPoint x: 144, startPoint y: 215, endPoint x: 344, endPoint y: 207, distance: 200.0
click at [342, 207] on li "- 동영상 3개, 구독자 100명 이상 채널입니다." at bounding box center [496, 211] width 712 height 10
click at [344, 207] on li "- 동영상 3개, 구독자 100명 이상 채널입니다." at bounding box center [496, 211] width 712 height 10
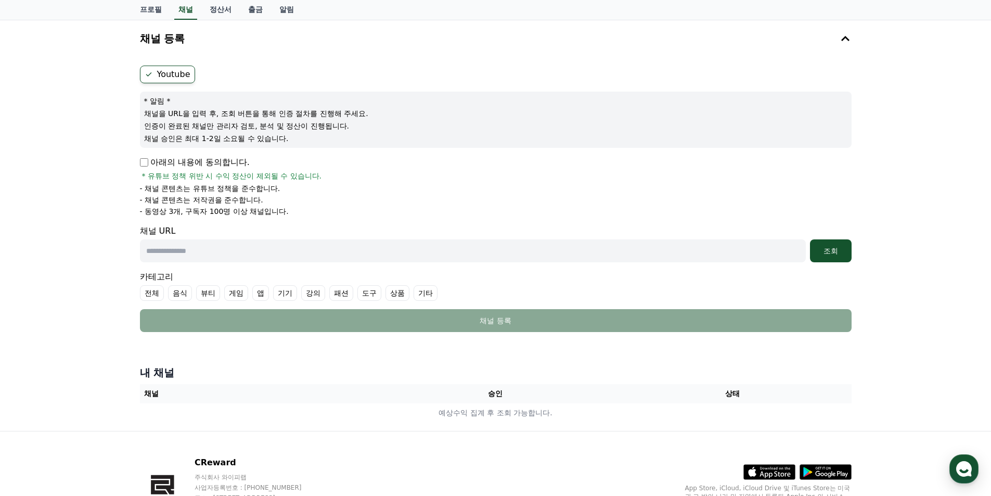
drag, startPoint x: 137, startPoint y: 117, endPoint x: 377, endPoint y: 143, distance: 241.3
click at [377, 143] on div "Youtube * 알림 * 채널을 URL을 입력 후, 조회 버튼을 통해 인증 절차를 진행해 주세요. 인증이 완료된 채널만 관리자 검토, 분석 …" at bounding box center [496, 198] width 720 height 275
drag, startPoint x: 372, startPoint y: 143, endPoint x: 268, endPoint y: 168, distance: 106.0
click at [370, 144] on div "* 알림 * 채널을 URL을 입력 후, 조회 버튼을 통해 인증 절차를 진행해 주세요. 인증이 완료된 채널만 관리자 검토, 분석 및 정산이 진행…" at bounding box center [496, 120] width 712 height 56
click at [371, 142] on p "채널 승인은 최대 1-2일 소요될 수 있습니다." at bounding box center [495, 138] width 703 height 10
